Goal: Complete application form: Complete application form

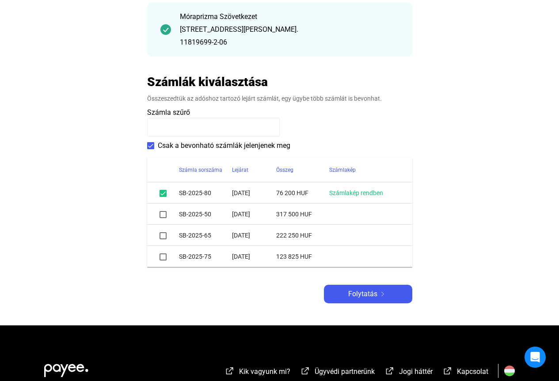
scroll to position [133, 0]
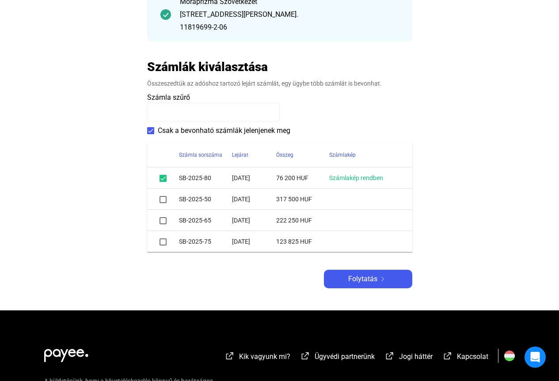
click at [161, 243] on span at bounding box center [163, 242] width 7 height 7
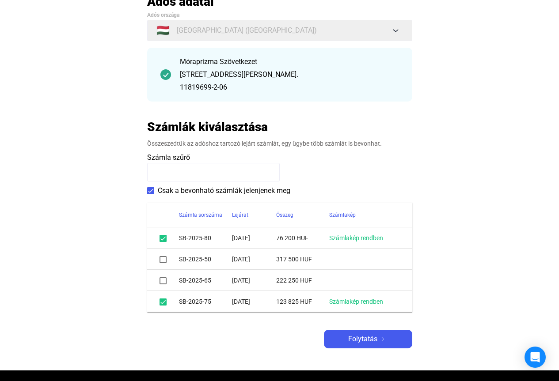
scroll to position [88, 0]
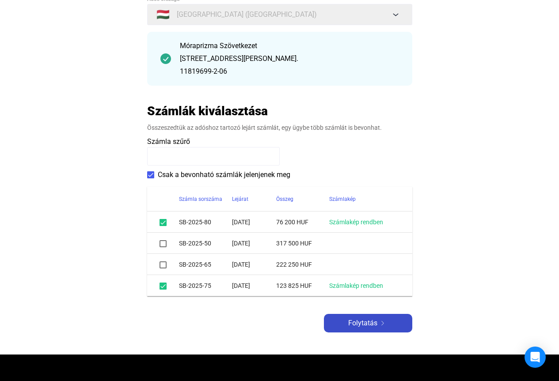
click at [373, 321] on span "Folytatás" at bounding box center [362, 323] width 29 height 11
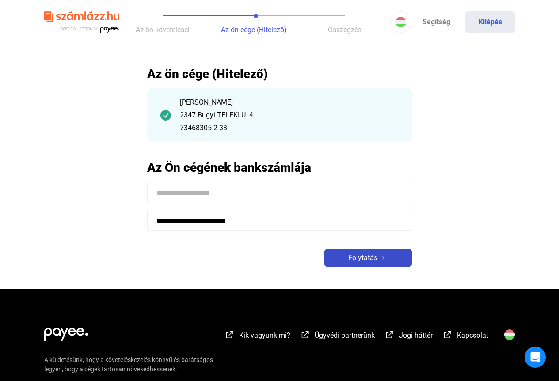
click at [363, 258] on span "Folytatás" at bounding box center [362, 258] width 29 height 11
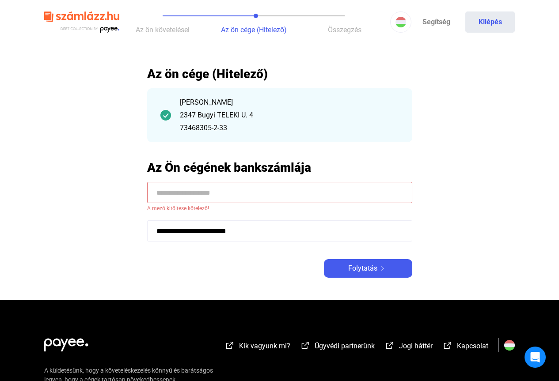
click at [224, 194] on input at bounding box center [279, 192] width 265 height 21
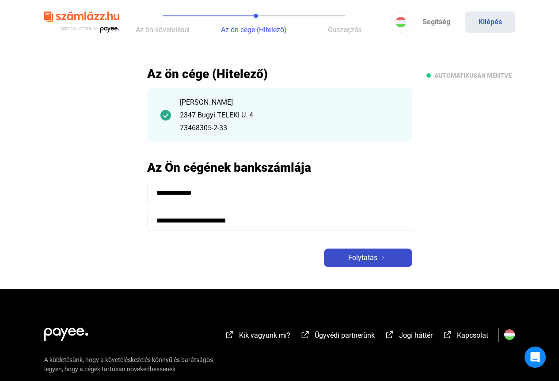
type input "**********"
click at [365, 260] on span "Folytatás" at bounding box center [362, 258] width 29 height 11
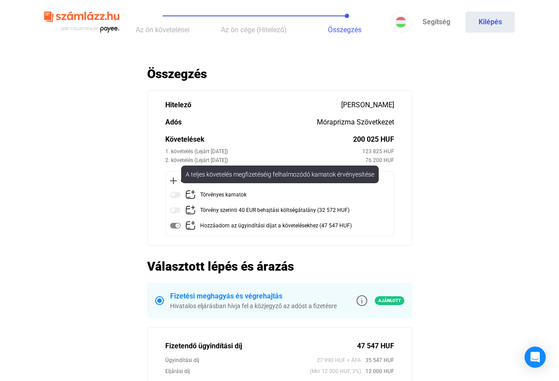
click at [178, 195] on img at bounding box center [175, 195] width 11 height 11
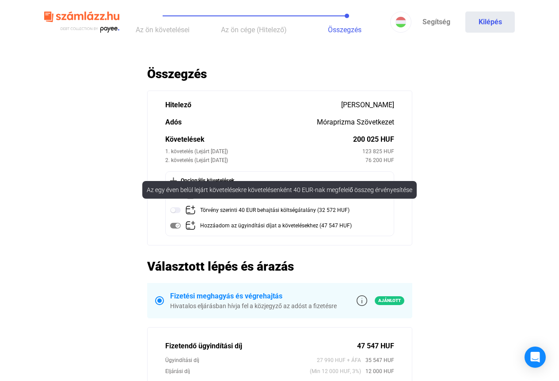
click at [177, 210] on img at bounding box center [175, 210] width 11 height 11
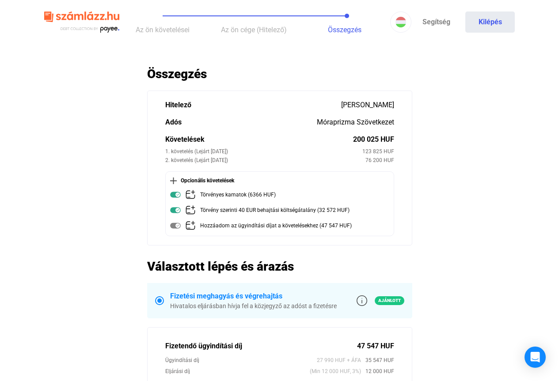
click at [154, 26] on span "Az ön követelései" at bounding box center [163, 30] width 54 height 8
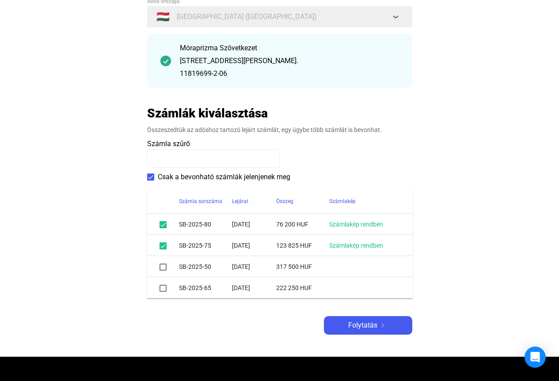
scroll to position [88, 0]
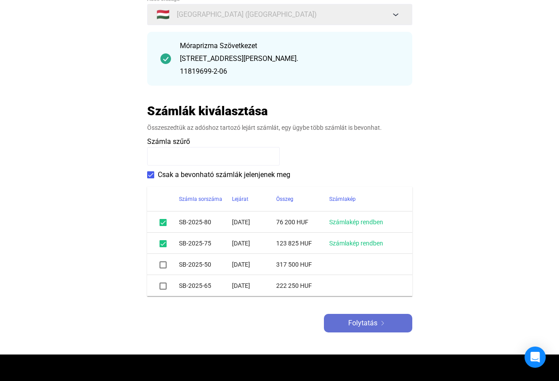
click at [375, 325] on span "Folytatás" at bounding box center [362, 323] width 29 height 11
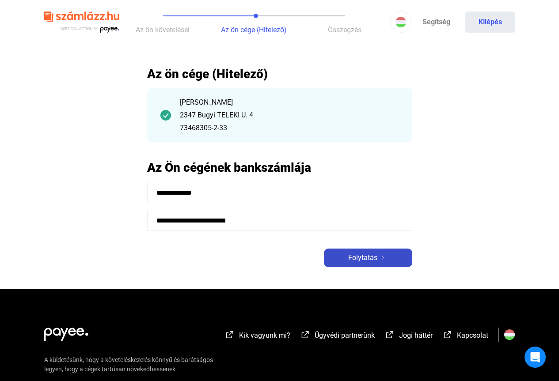
click at [368, 255] on span "Folytatás" at bounding box center [362, 258] width 29 height 11
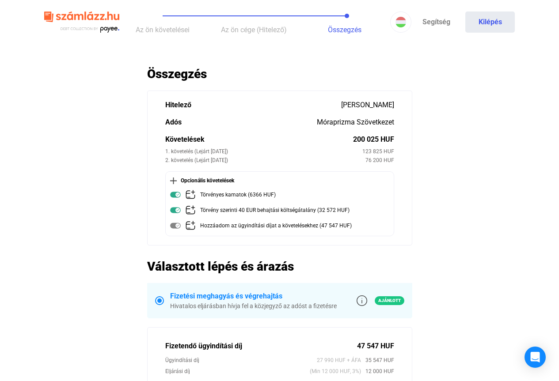
click at [173, 179] on img at bounding box center [173, 181] width 7 height 7
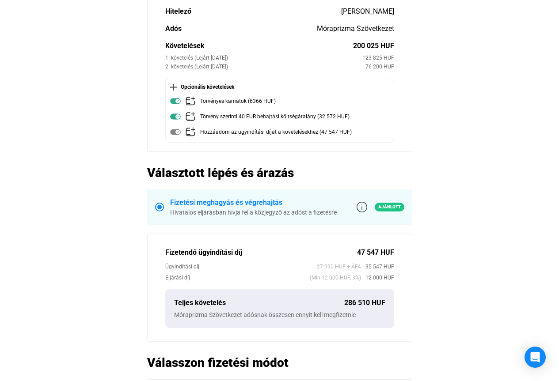
scroll to position [88, 0]
